Goal: Find specific page/section: Find specific page/section

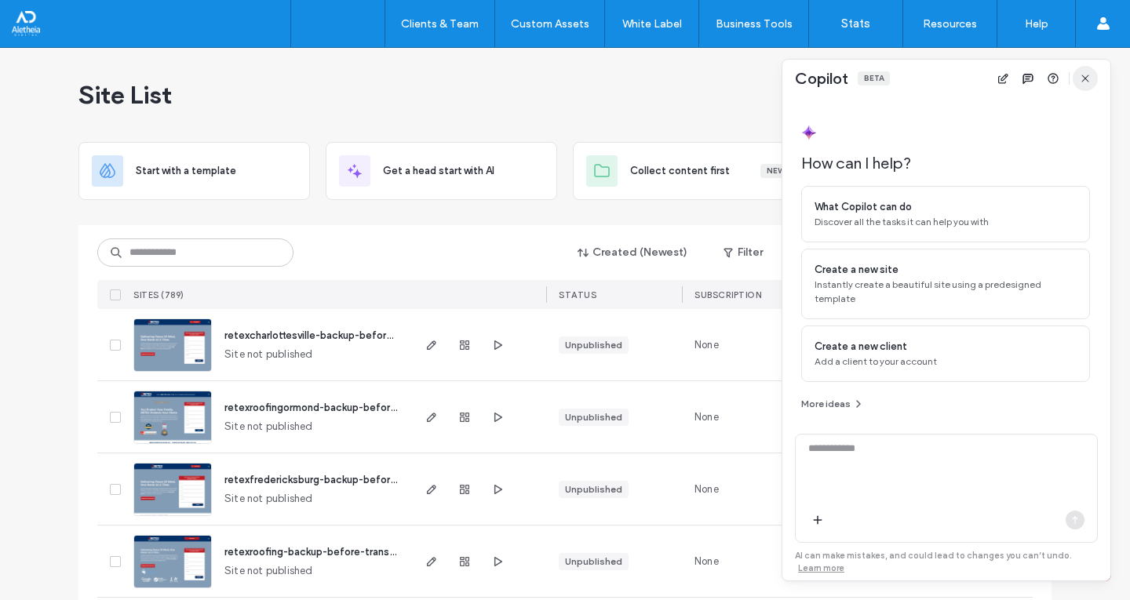
click at [1084, 75] on icon "button" at bounding box center [1085, 78] width 13 height 13
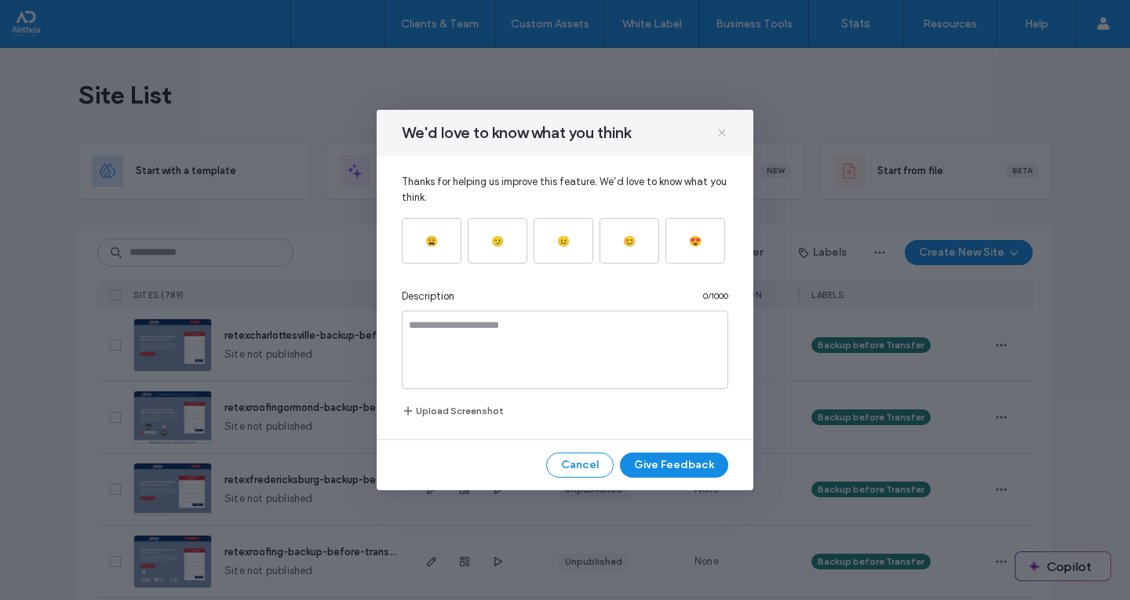
click at [719, 136] on use at bounding box center [721, 132] width 7 height 7
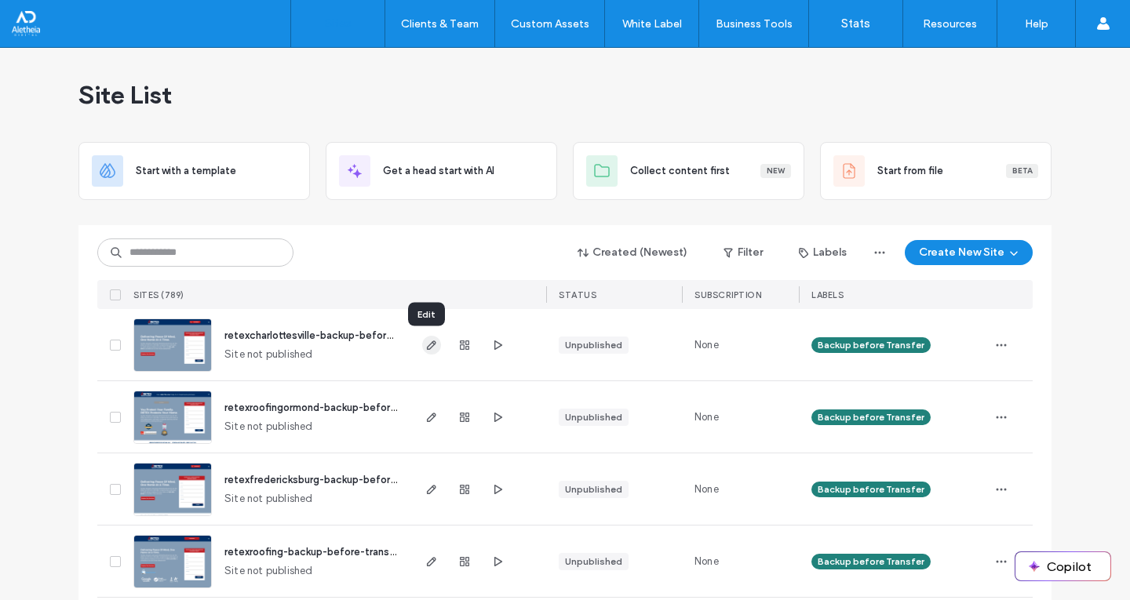
click at [429, 351] on icon "button" at bounding box center [431, 345] width 13 height 13
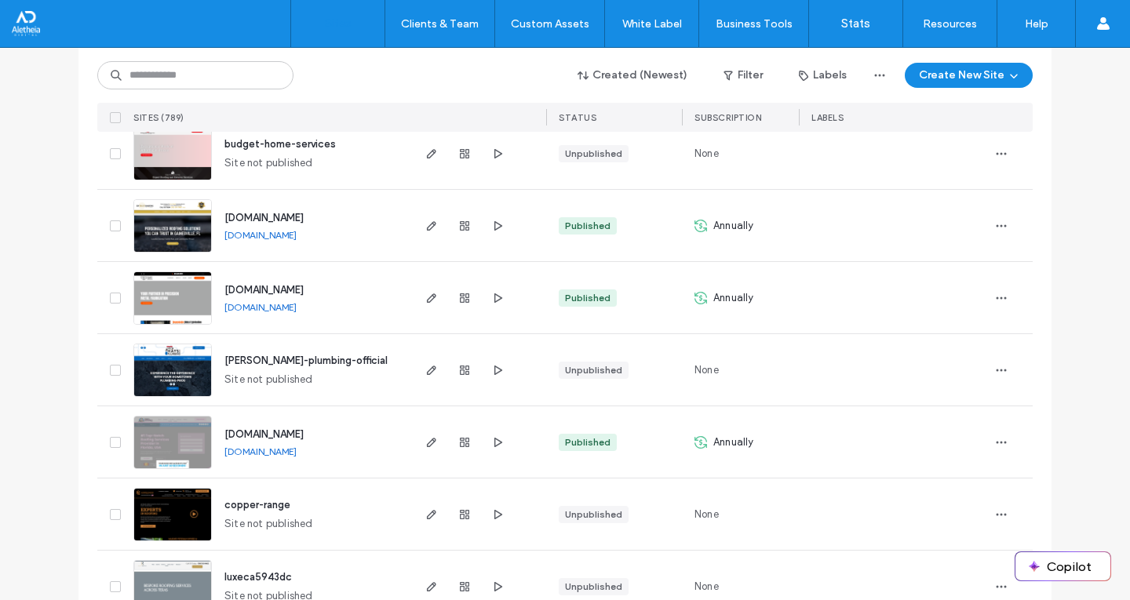
scroll to position [1347, 0]
click at [458, 298] on icon "button" at bounding box center [464, 297] width 13 height 13
